Goal: Task Accomplishment & Management: Manage account settings

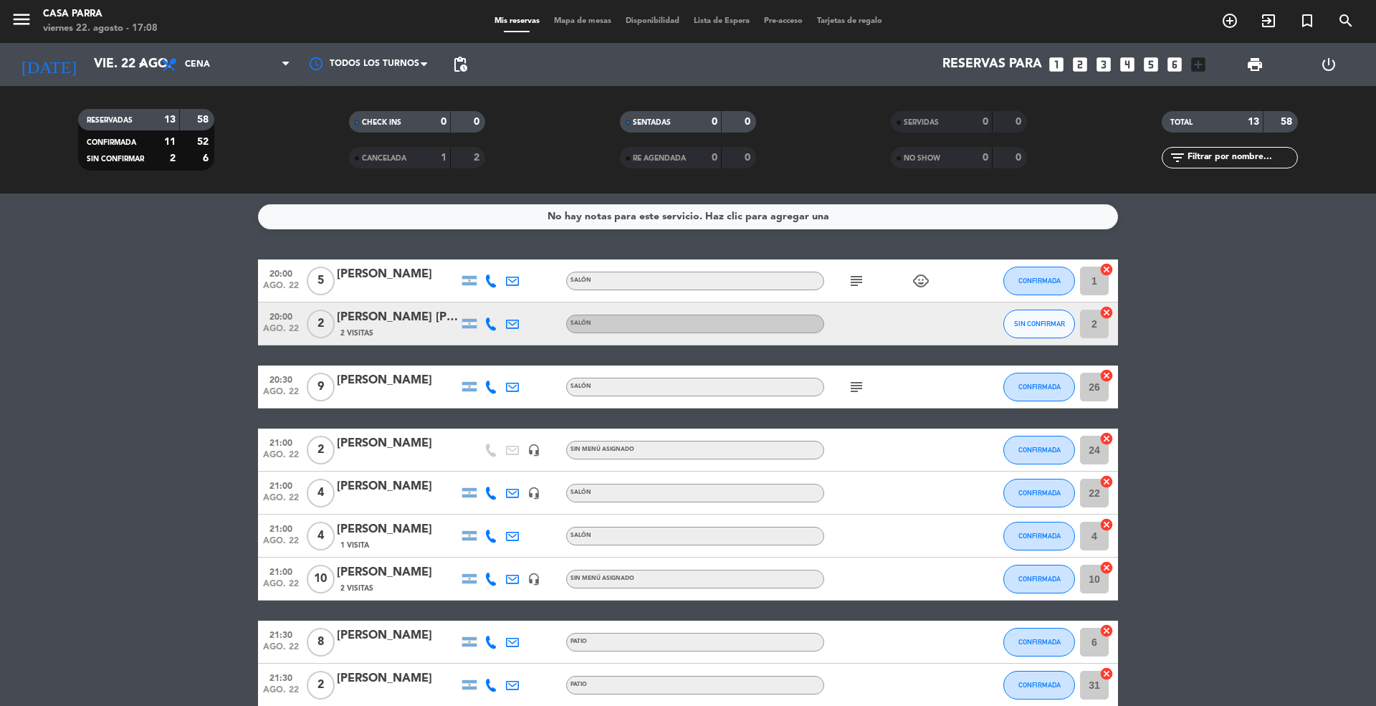
scroll to position [284, 0]
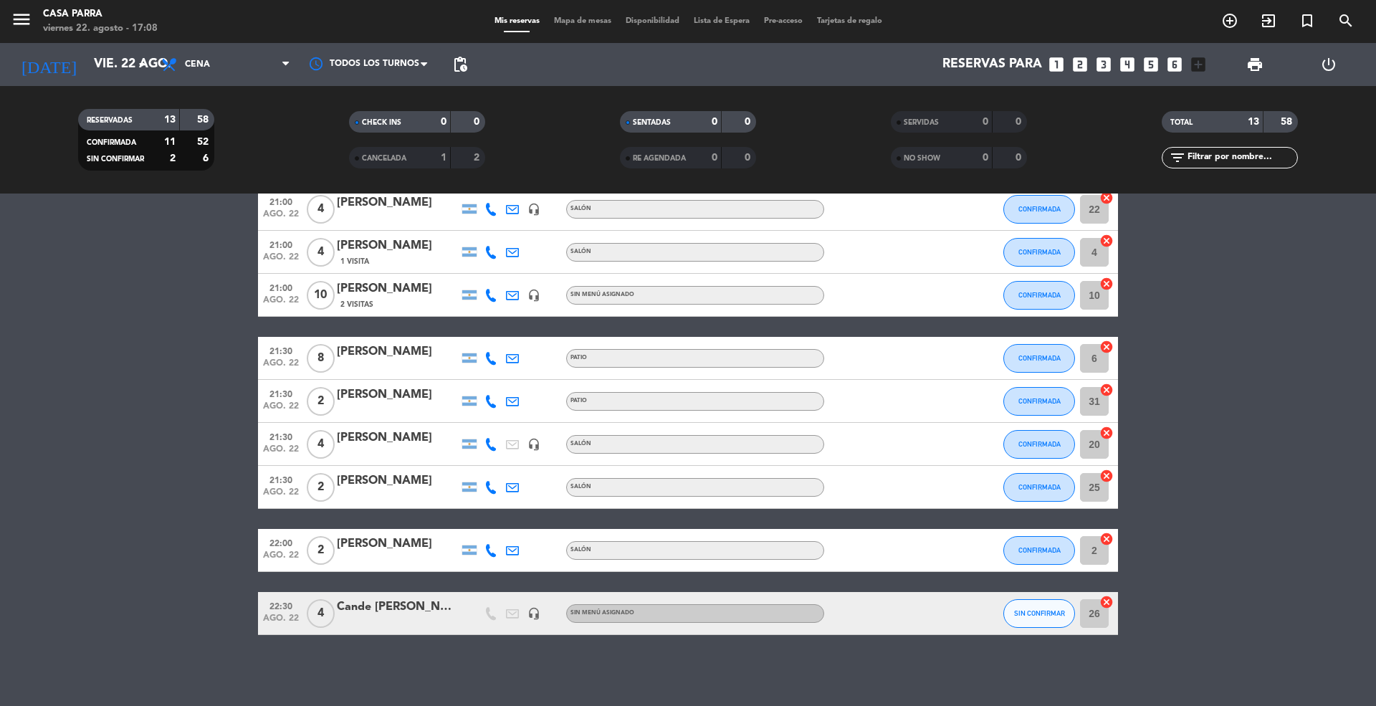
click at [646, 357] on div "PATIO" at bounding box center [695, 358] width 258 height 19
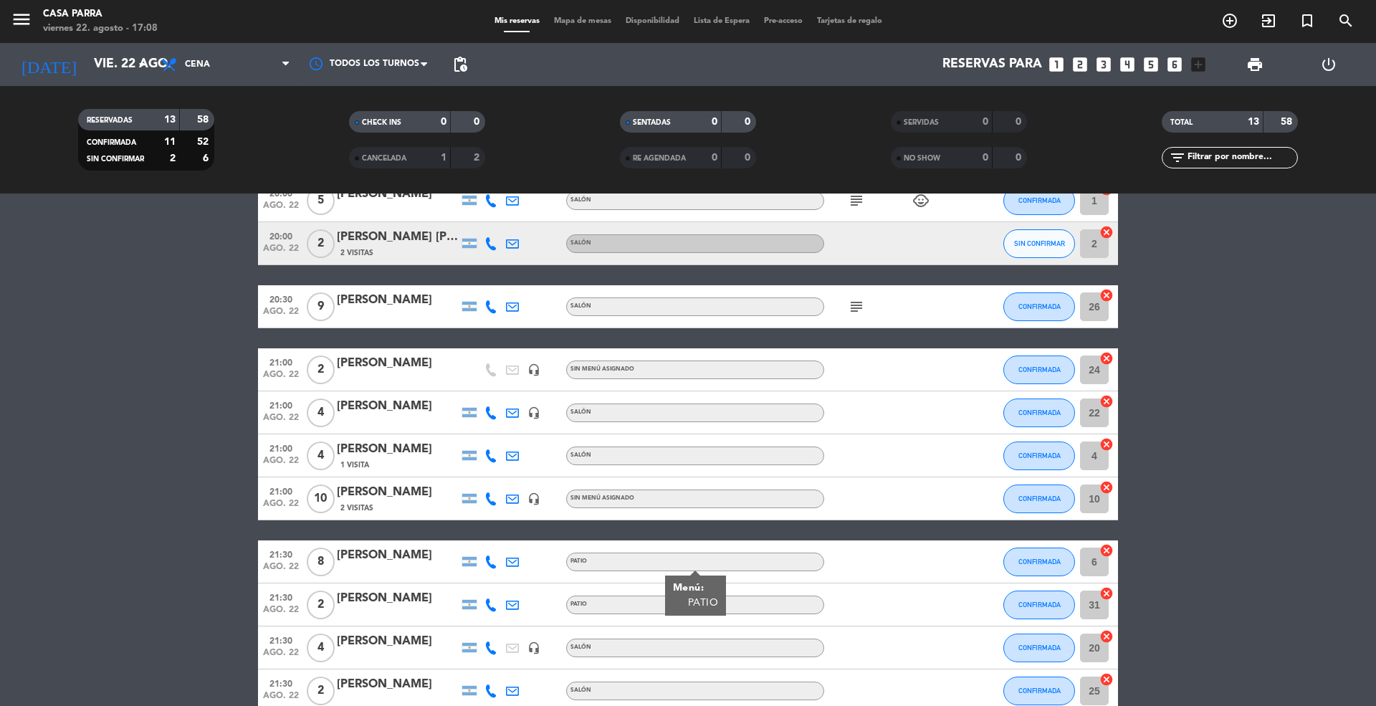
scroll to position [191, 0]
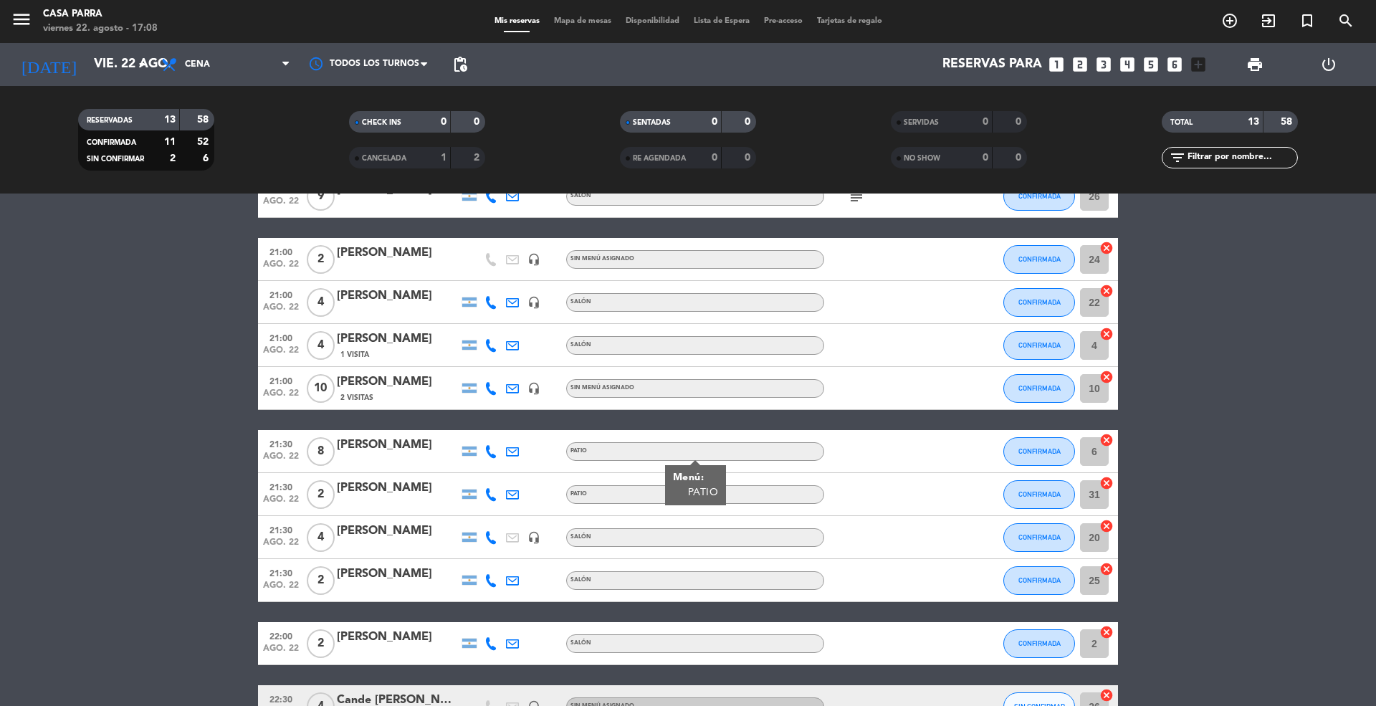
click at [575, 21] on span "Mapa de mesas" at bounding box center [583, 21] width 72 height 8
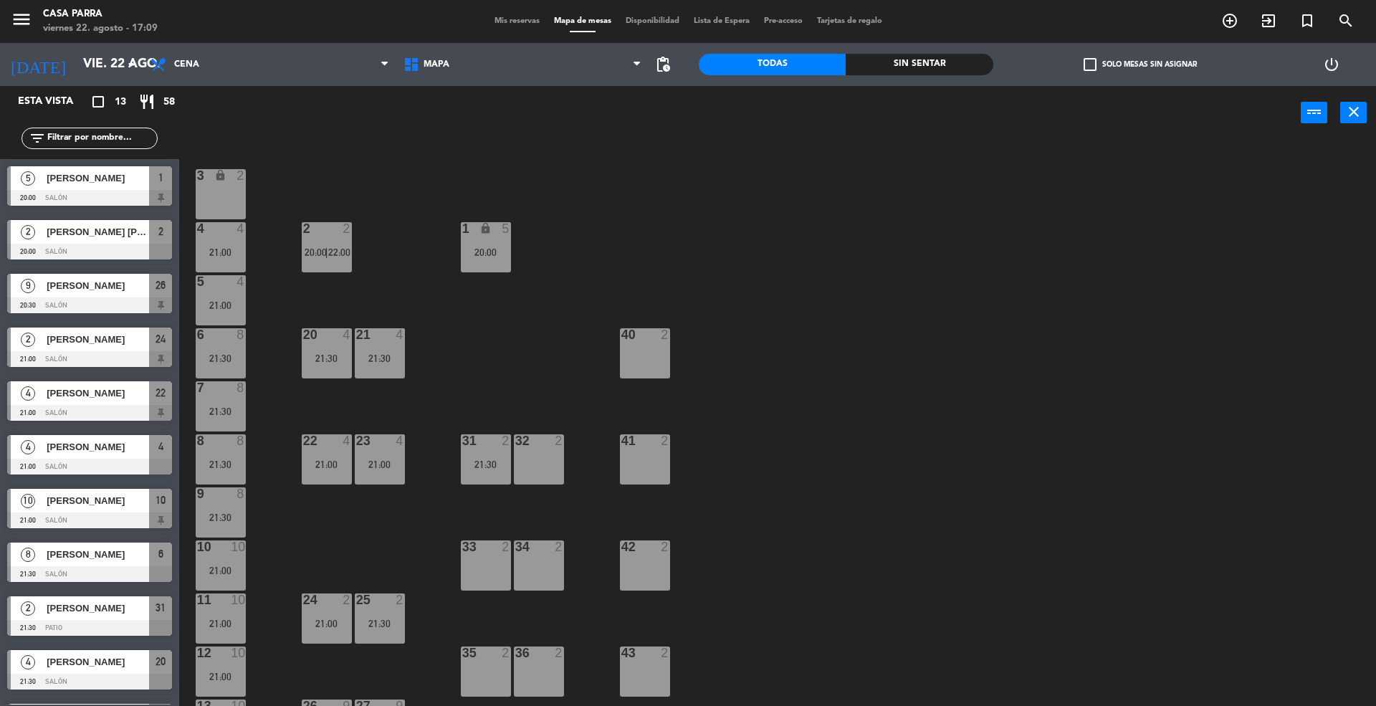
click at [504, 12] on div "menu Casa Parra viernes 22. agosto - 17:09 Mis reservas Mapa de mesas Disponibi…" at bounding box center [688, 21] width 1376 height 43
click at [507, 18] on span "Mis reservas" at bounding box center [516, 21] width 59 height 8
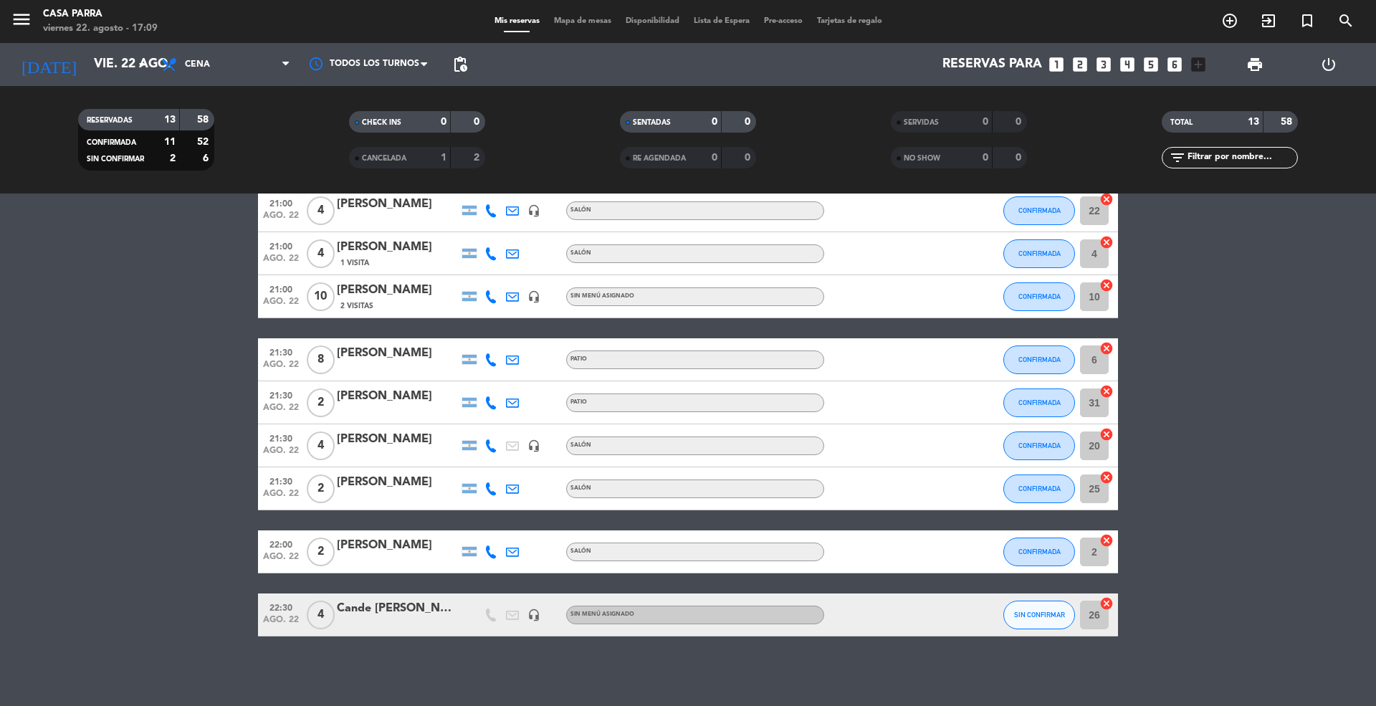
scroll to position [284, 0]
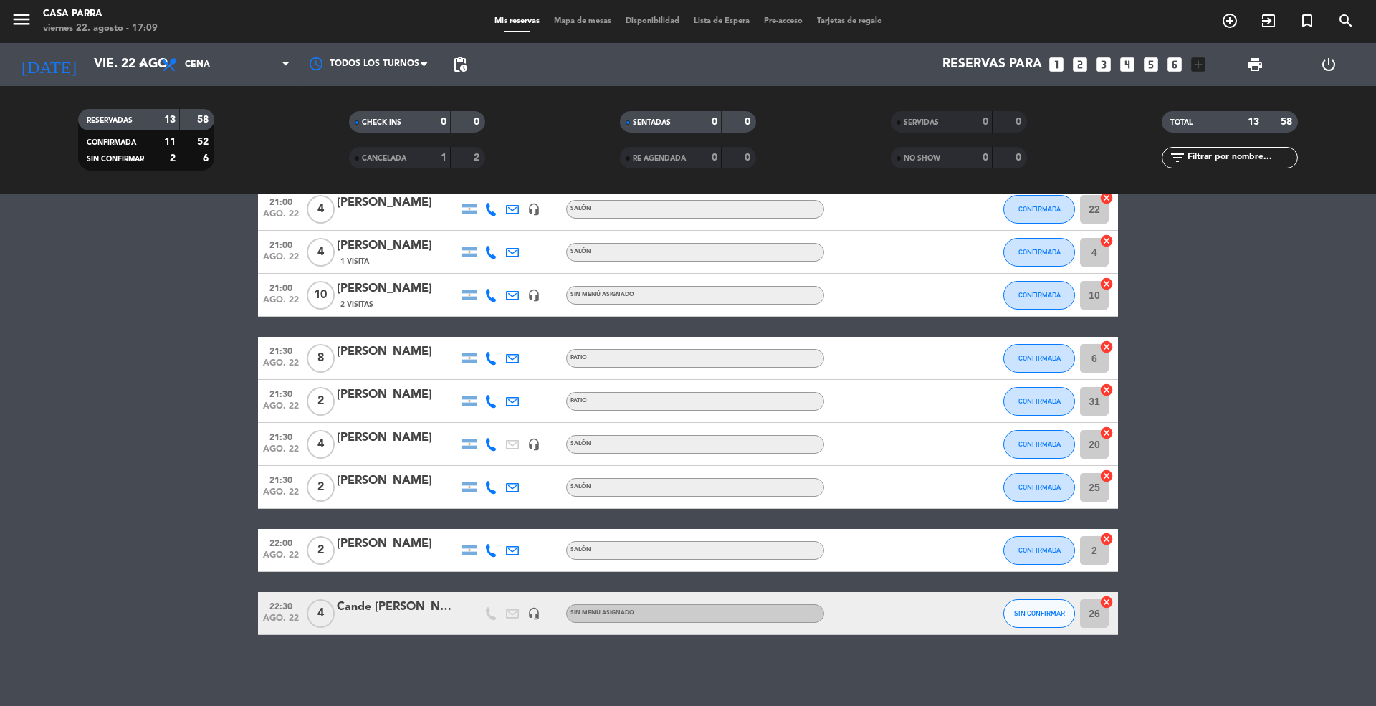
click at [371, 360] on div "[PERSON_NAME]" at bounding box center [398, 352] width 122 height 19
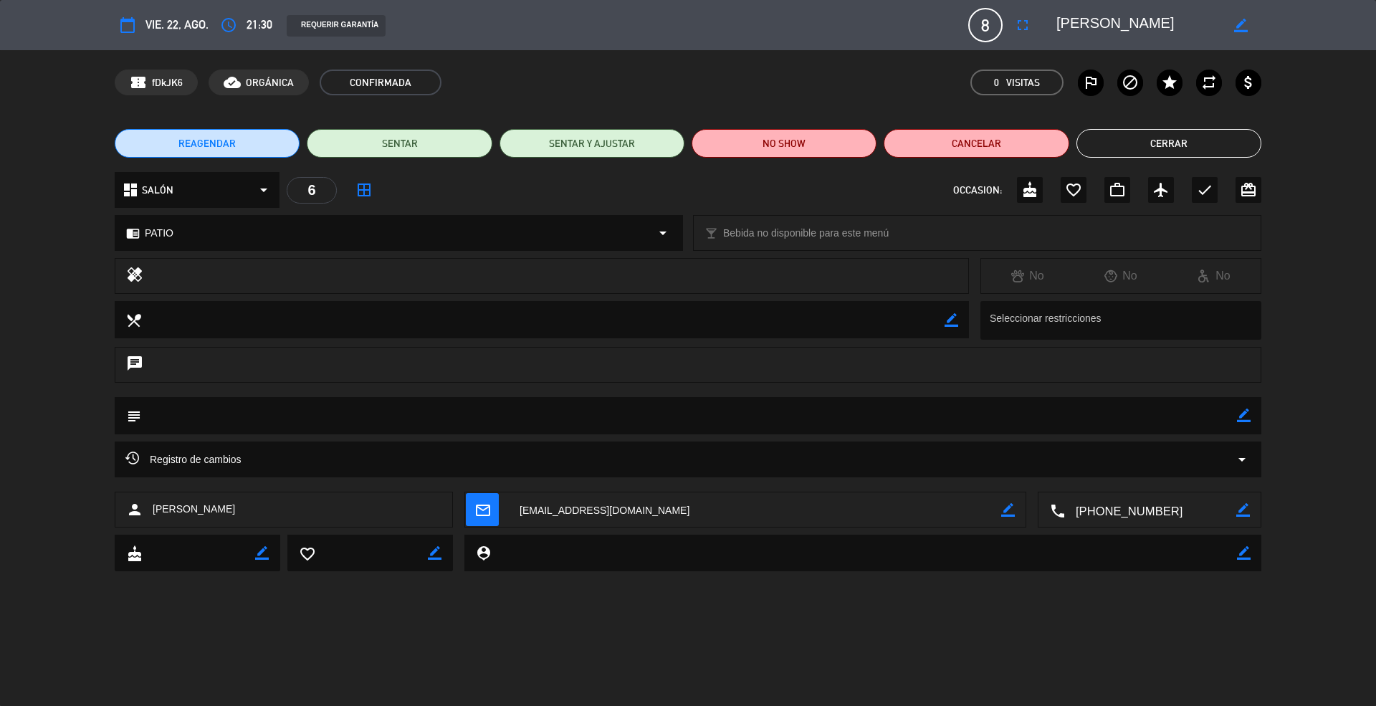
click at [233, 221] on div "chrome_reader_mode PATIO arrow_drop_down" at bounding box center [398, 233] width 567 height 34
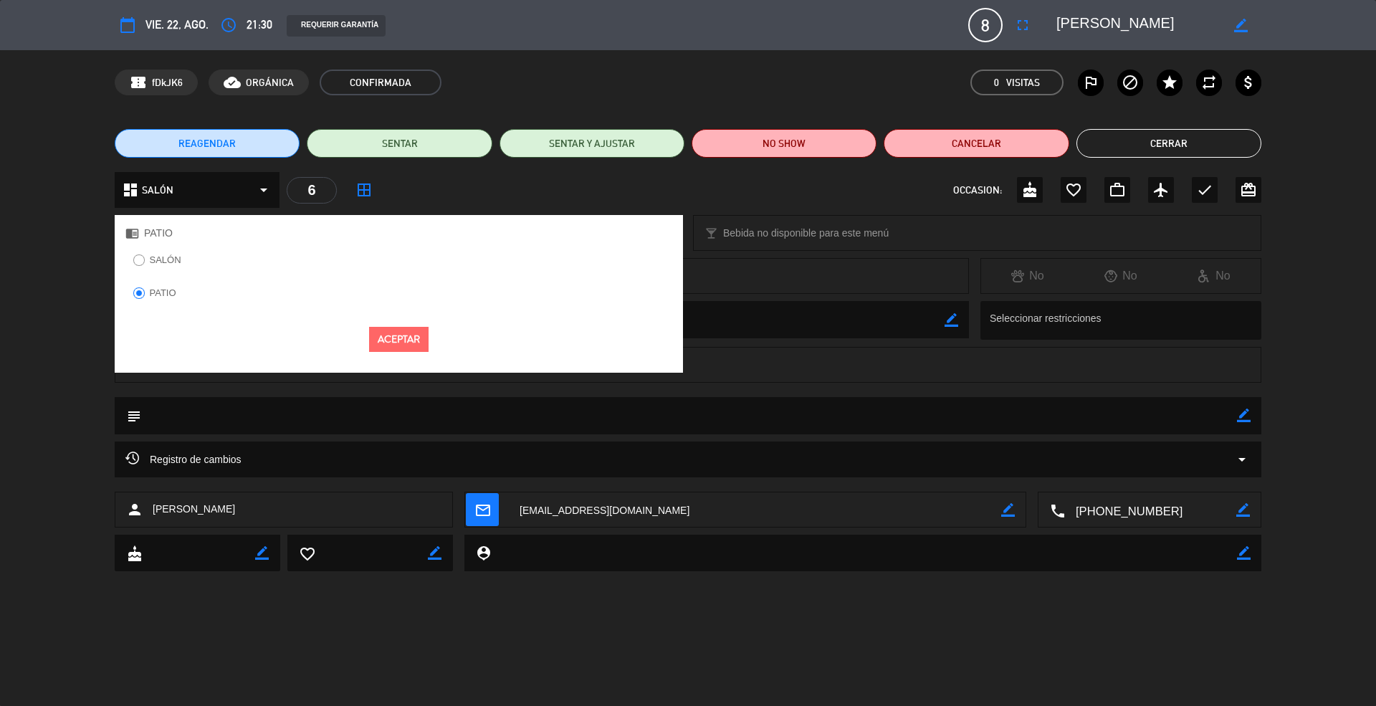
click at [168, 265] on label "SALÓN" at bounding box center [156, 262] width 63 height 23
click at [398, 348] on button "Aceptar" at bounding box center [398, 339] width 59 height 25
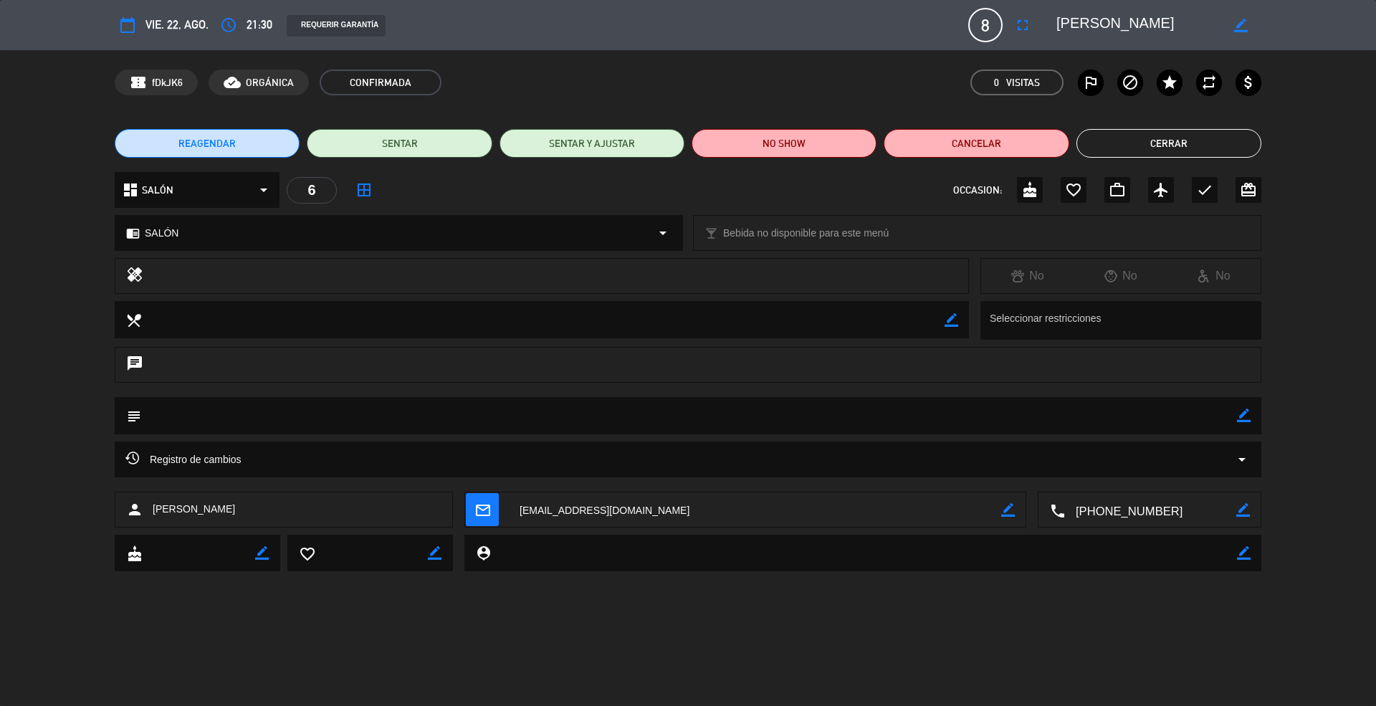
click at [1213, 138] on button "Cerrar" at bounding box center [1168, 143] width 185 height 29
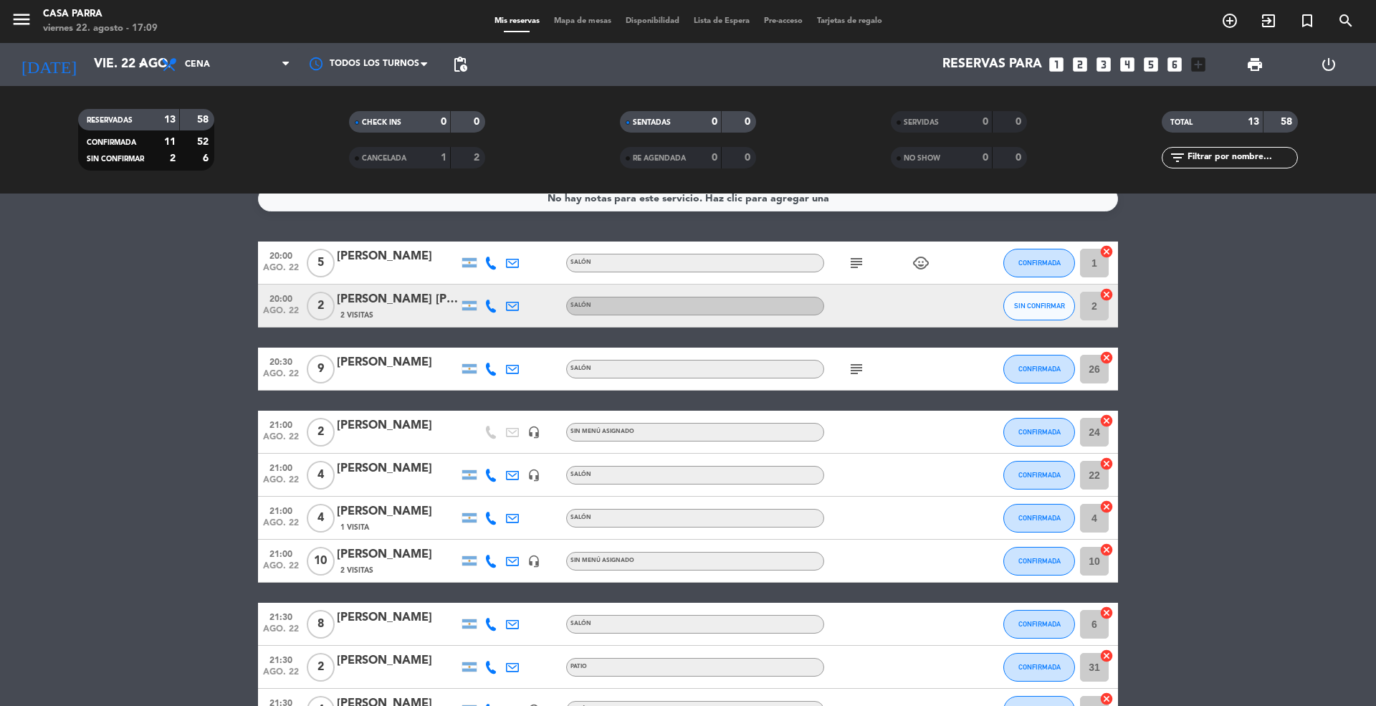
scroll to position [0, 0]
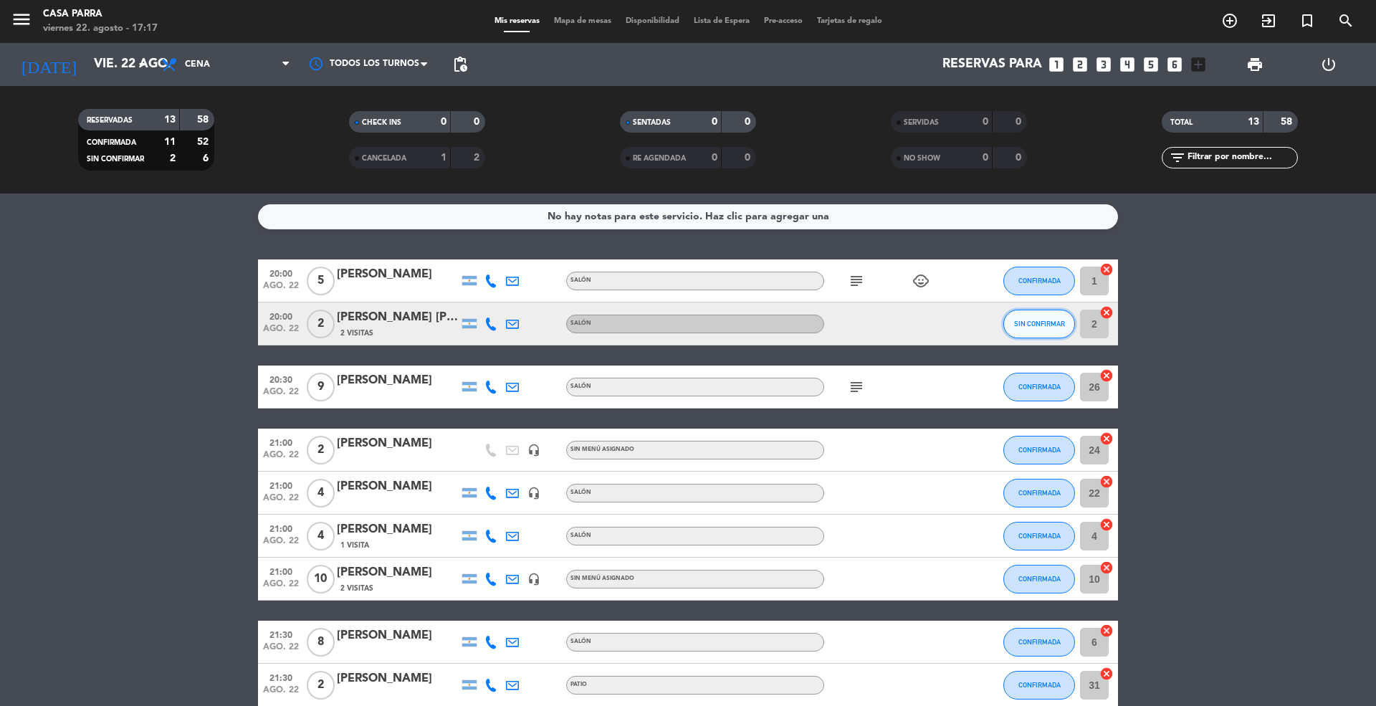
click at [1028, 324] on span "SIN CONFIRMAR" at bounding box center [1039, 324] width 51 height 8
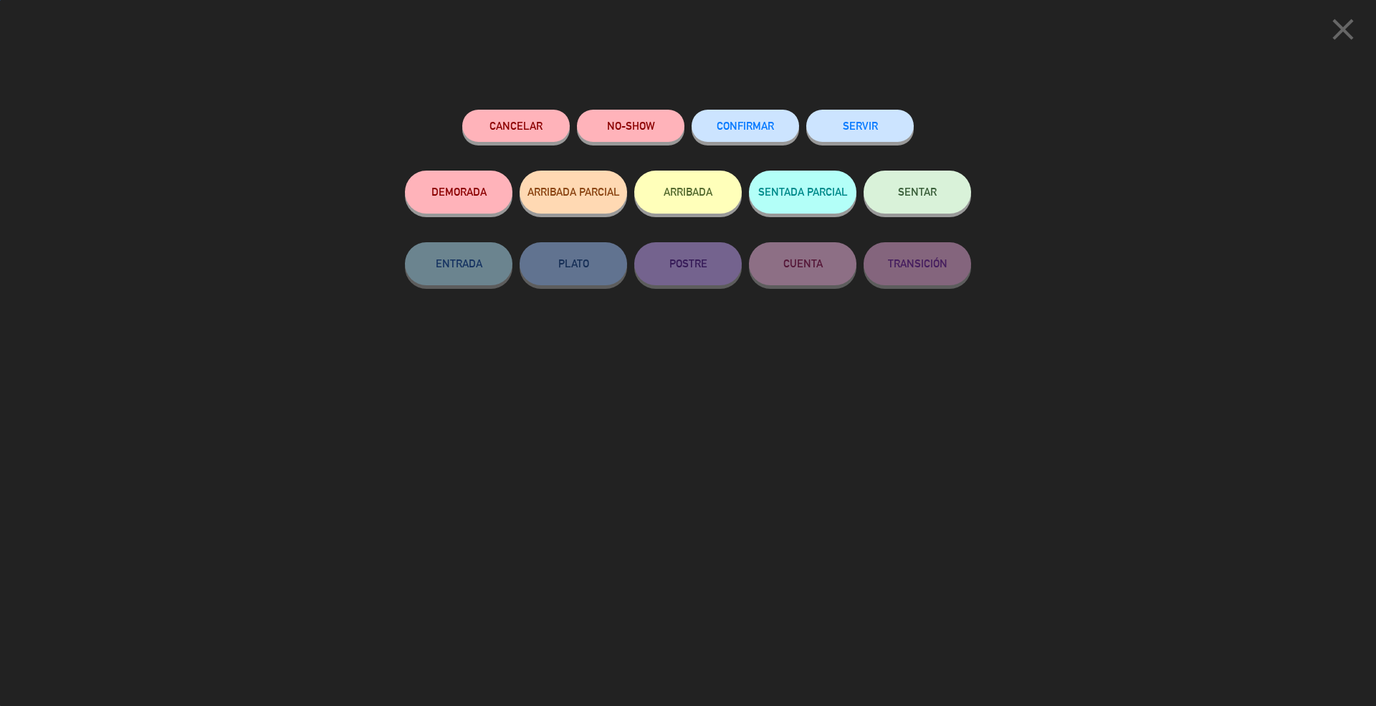
click at [757, 125] on span "CONFIRMAR" at bounding box center [745, 126] width 57 height 12
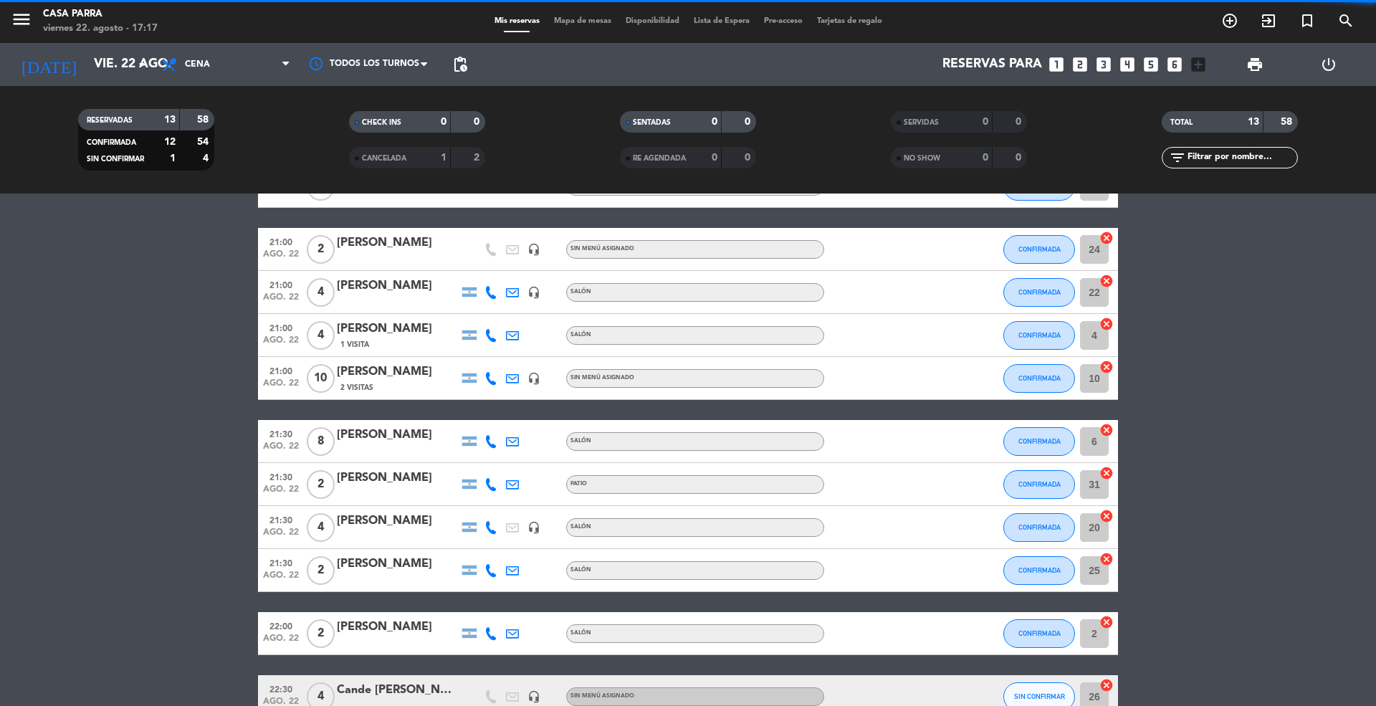
scroll to position [284, 0]
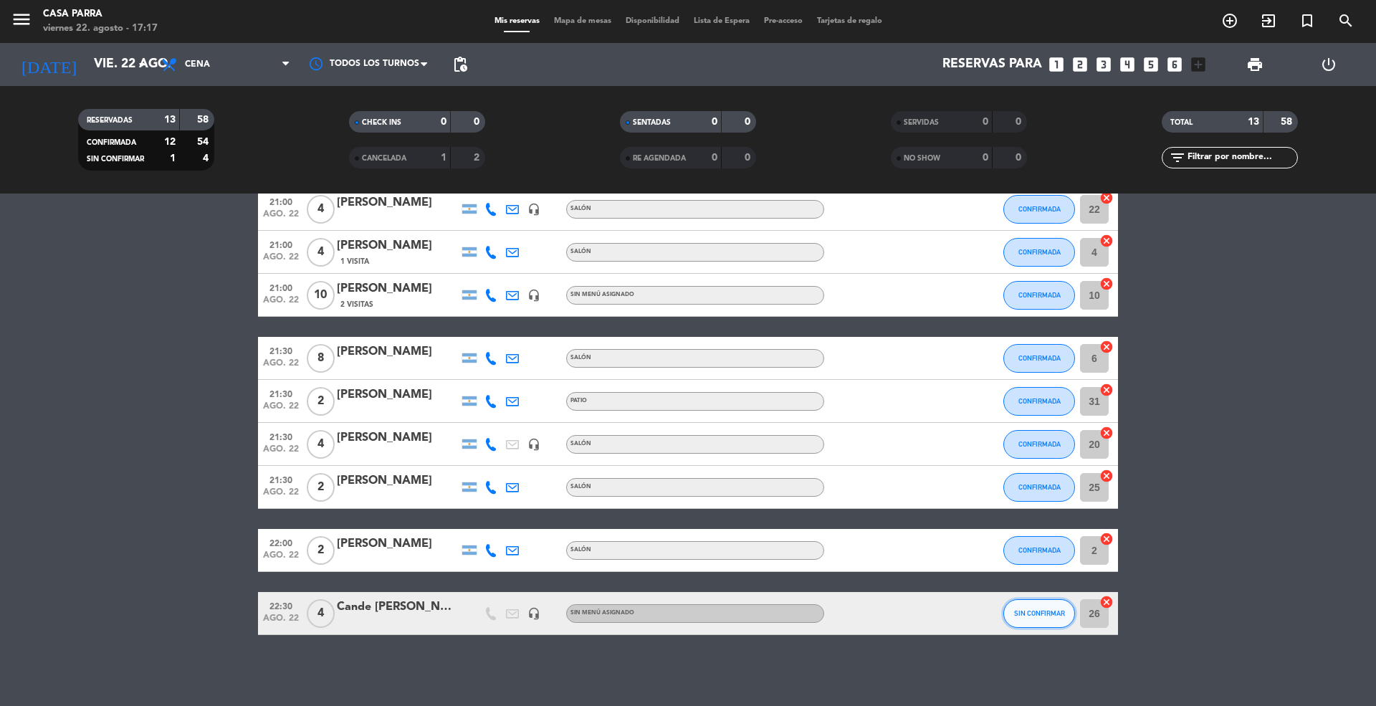
click at [1019, 610] on span "SIN CONFIRMAR" at bounding box center [1039, 613] width 51 height 8
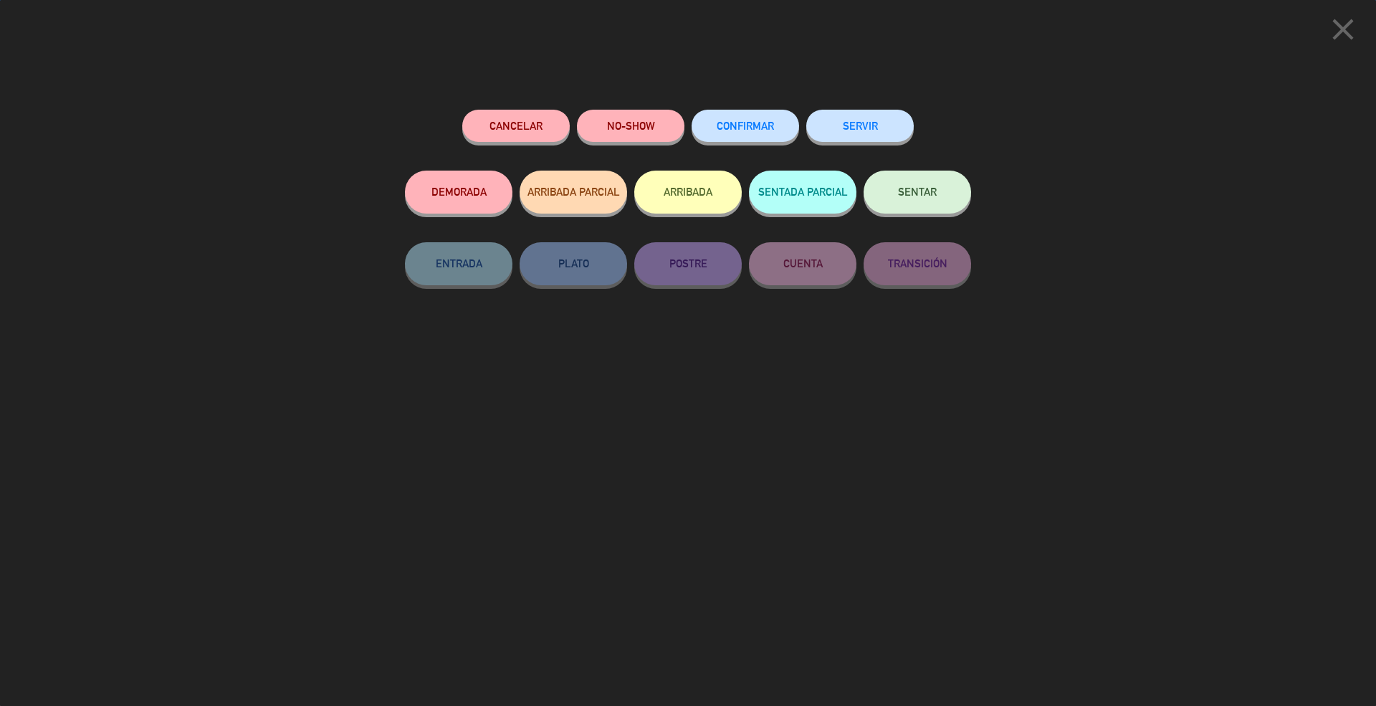
click at [772, 149] on div "CONFIRMAR" at bounding box center [744, 140] width 107 height 61
click at [769, 133] on button "CONFIRMAR" at bounding box center [744, 126] width 107 height 32
